Goal: Transaction & Acquisition: Purchase product/service

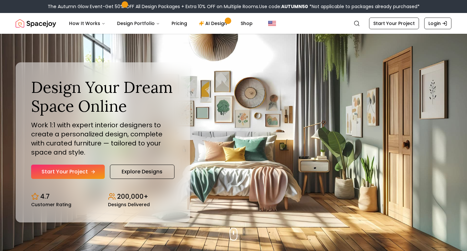
click at [76, 173] on link "Start Your Project" at bounding box center [68, 171] width 74 height 14
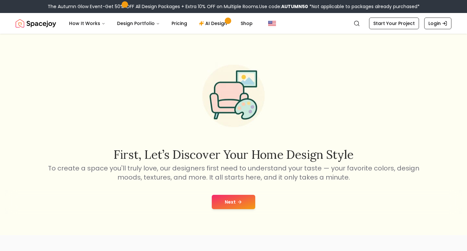
click at [246, 200] on button "Next" at bounding box center [233, 202] width 43 height 14
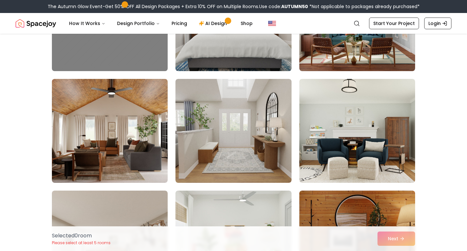
scroll to position [680, 0]
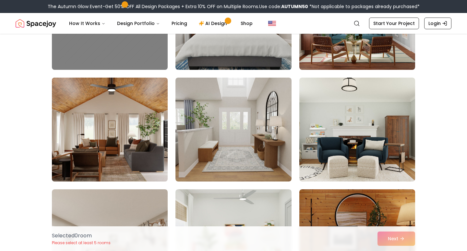
click at [106, 144] on img at bounding box center [110, 129] width 122 height 109
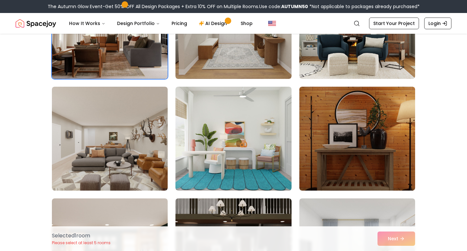
scroll to position [783, 0]
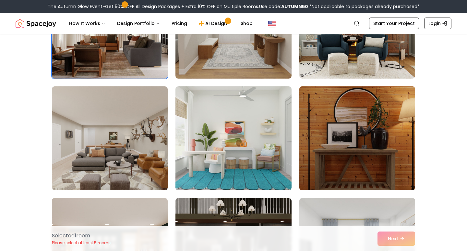
click at [336, 130] on img at bounding box center [357, 138] width 122 height 109
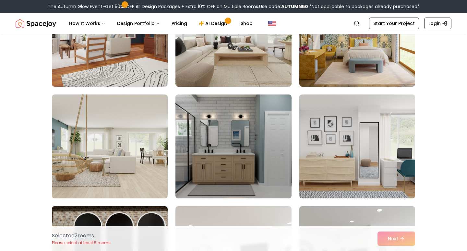
scroll to position [1779, 0]
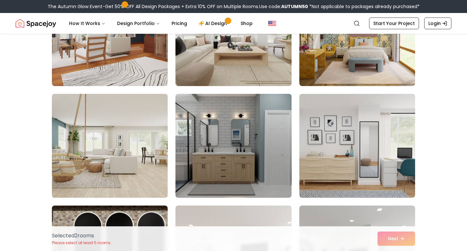
click at [111, 178] on img at bounding box center [110, 145] width 122 height 109
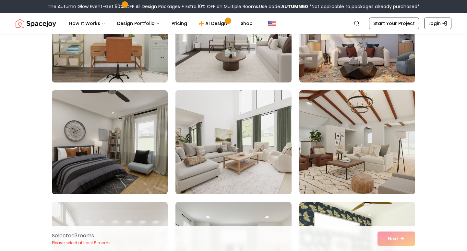
scroll to position [2900, 0]
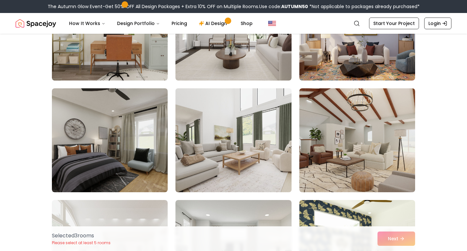
click at [236, 143] on img at bounding box center [233, 140] width 122 height 109
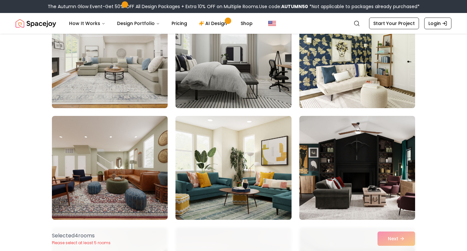
scroll to position [3095, 0]
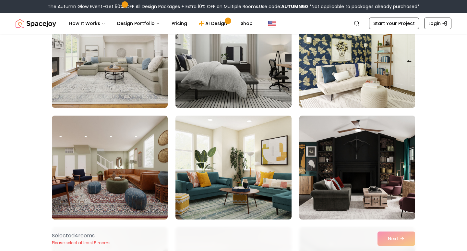
click at [335, 168] on img at bounding box center [357, 167] width 122 height 109
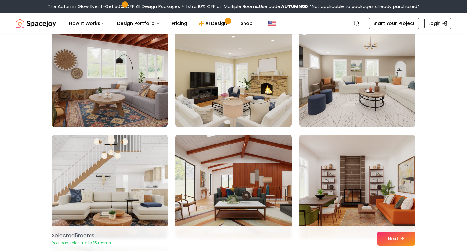
scroll to position [3524, 0]
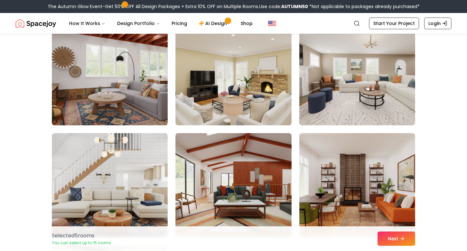
click at [83, 62] on img at bounding box center [110, 73] width 122 height 109
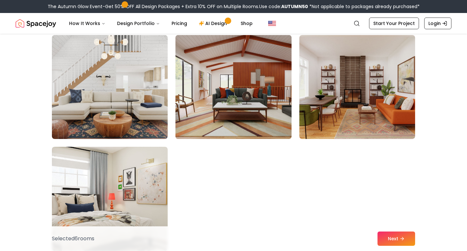
scroll to position [3620, 0]
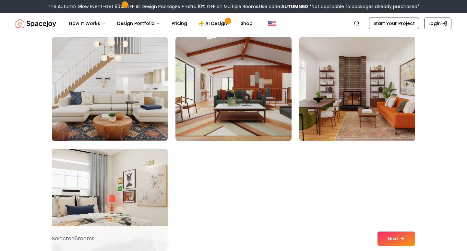
click at [369, 123] on img at bounding box center [357, 88] width 122 height 109
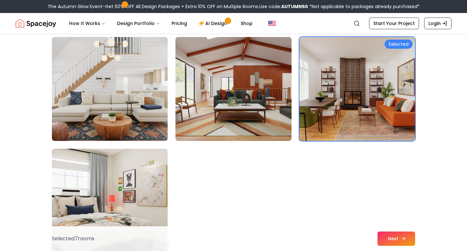
click at [384, 239] on button "Next" at bounding box center [396, 238] width 38 height 14
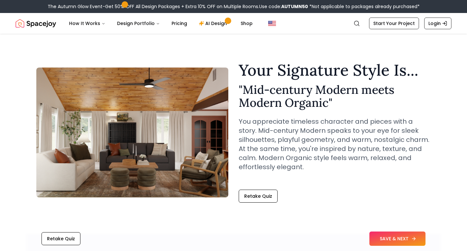
click at [396, 241] on button "SAVE & NEXT" at bounding box center [397, 238] width 56 height 14
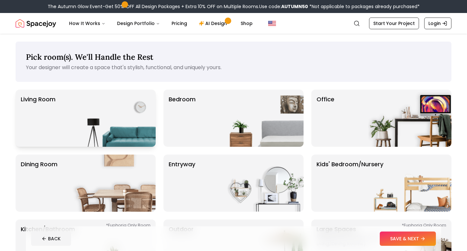
click at [138, 124] on img at bounding box center [114, 117] width 83 height 57
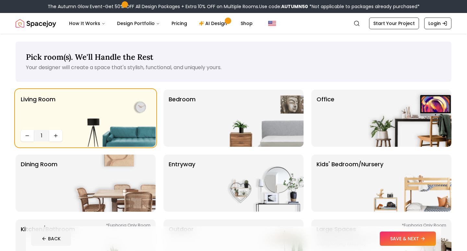
scroll to position [0, 0]
click at [257, 126] on img at bounding box center [261, 117] width 83 height 57
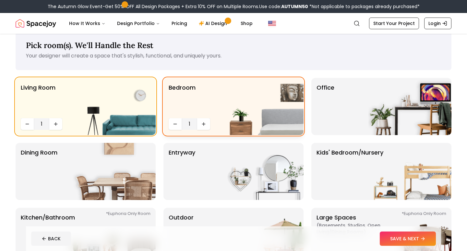
scroll to position [12, 0]
click at [415, 238] on button "SAVE & NEXT" at bounding box center [408, 238] width 56 height 14
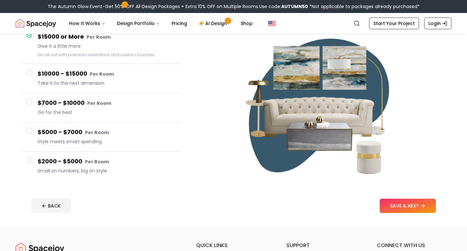
scroll to position [71, 0]
